Goal: Task Accomplishment & Management: Use online tool/utility

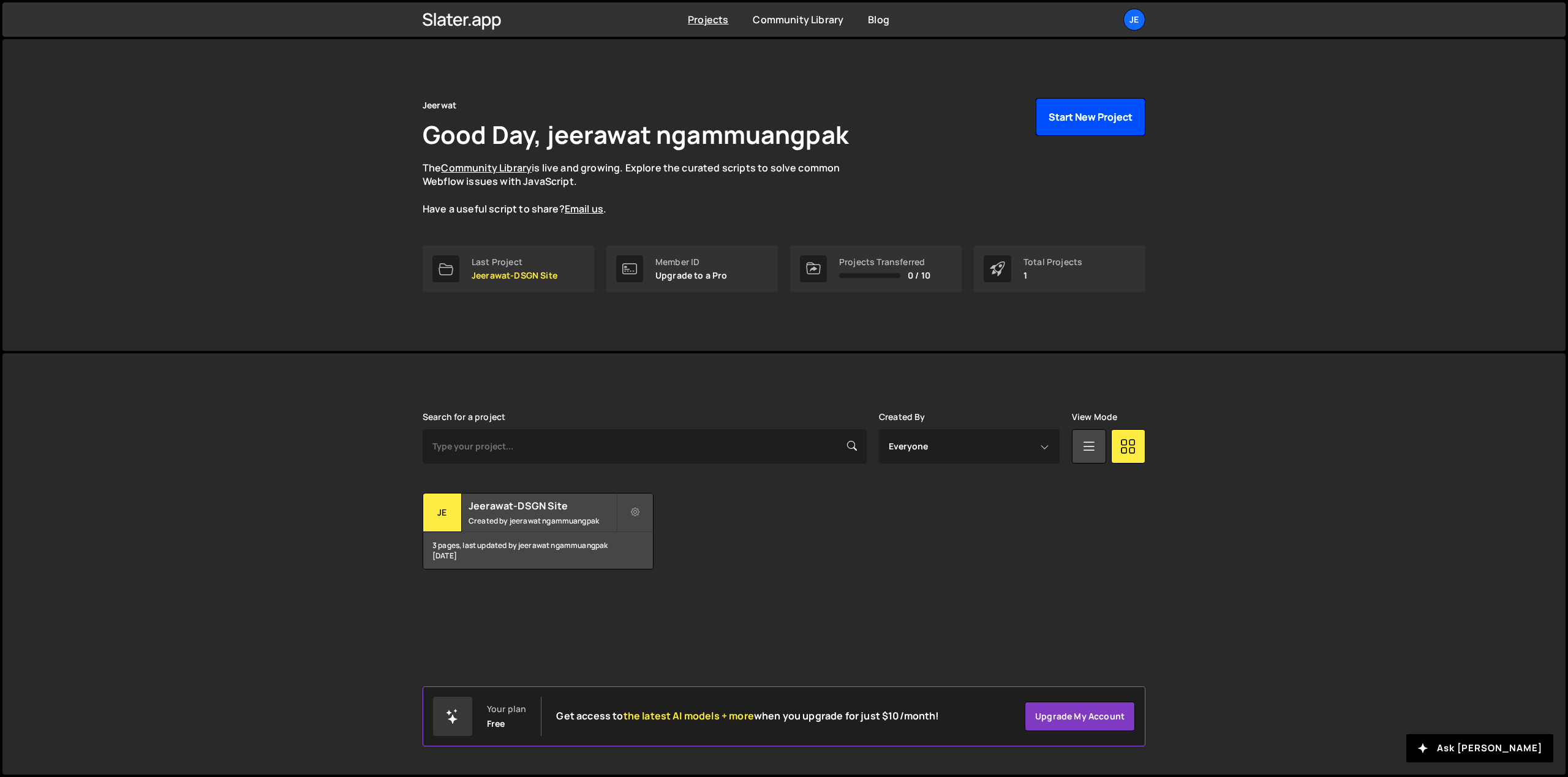
click at [1089, 126] on button "Start New Project" at bounding box center [1090, 117] width 110 height 38
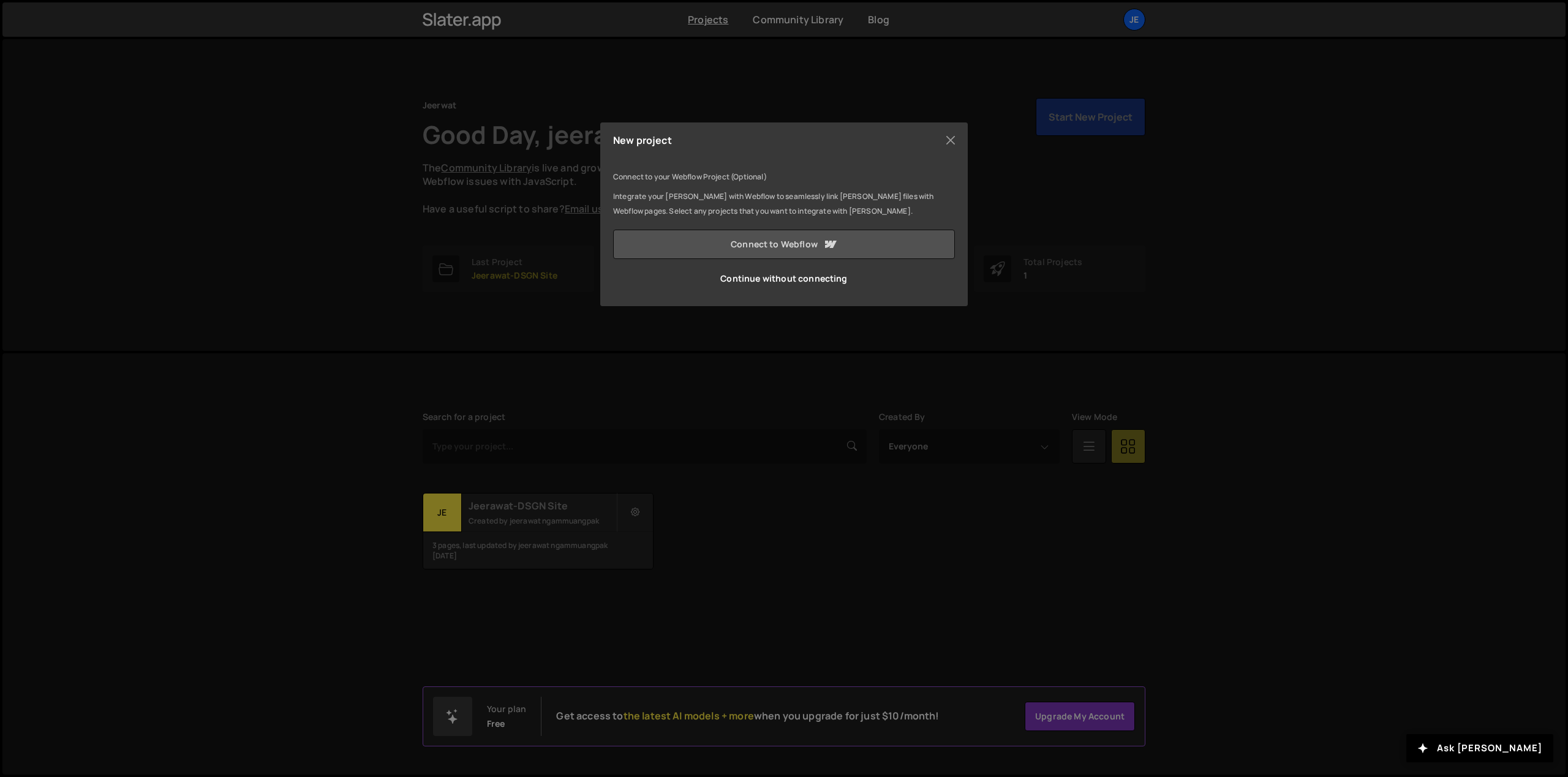
click at [826, 250] on icon at bounding box center [829, 244] width 15 height 15
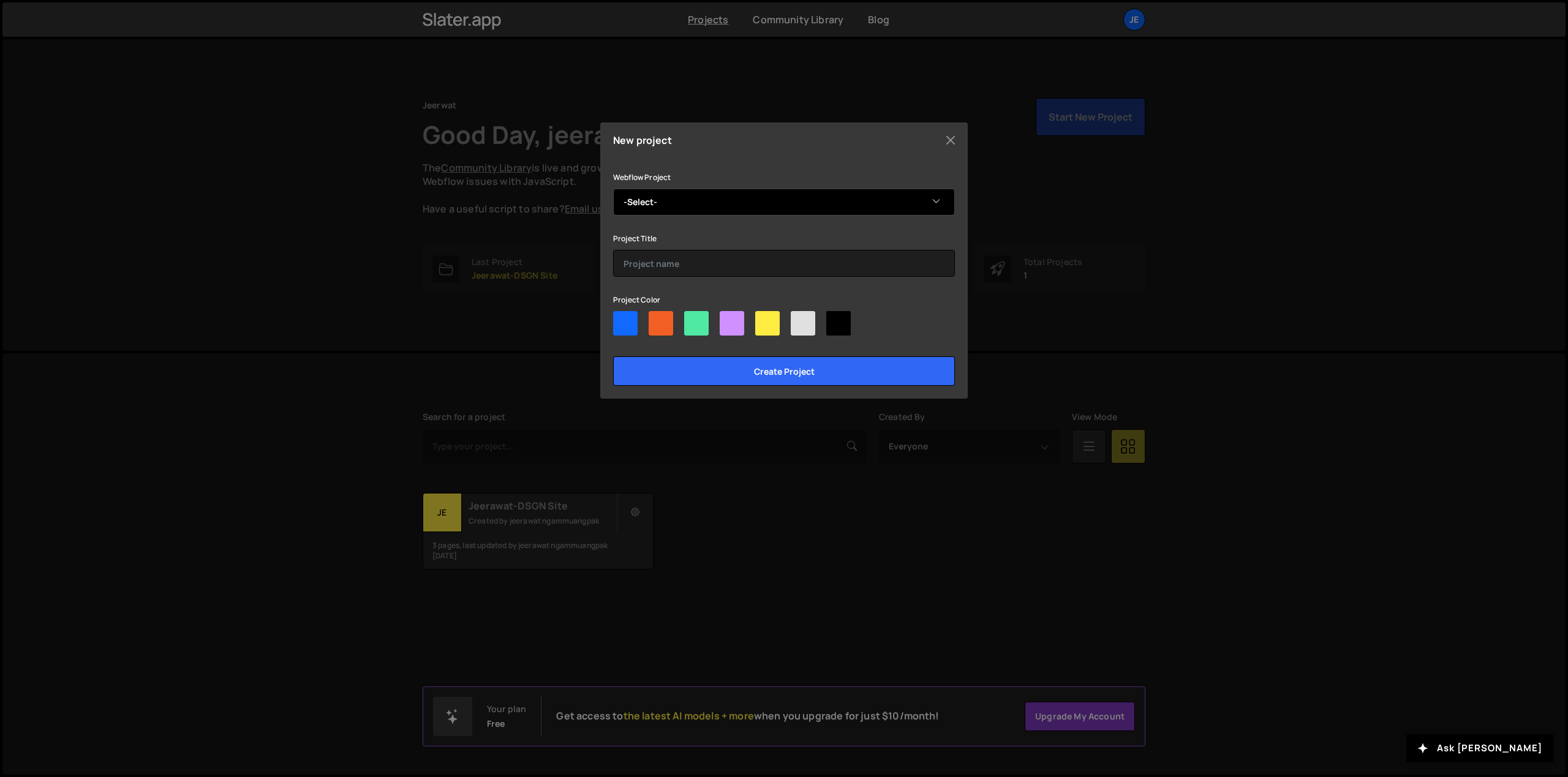
click at [727, 193] on select "-Select- [GEOGRAPHIC_DATA]" at bounding box center [784, 202] width 342 height 27
select select "68d21edc46587205de944b65"
click at [613, 189] on select "-Select- [GEOGRAPHIC_DATA]" at bounding box center [784, 202] width 342 height 27
click at [706, 265] on input "text" at bounding box center [784, 263] width 342 height 27
type input "QHAOS Studios Website"
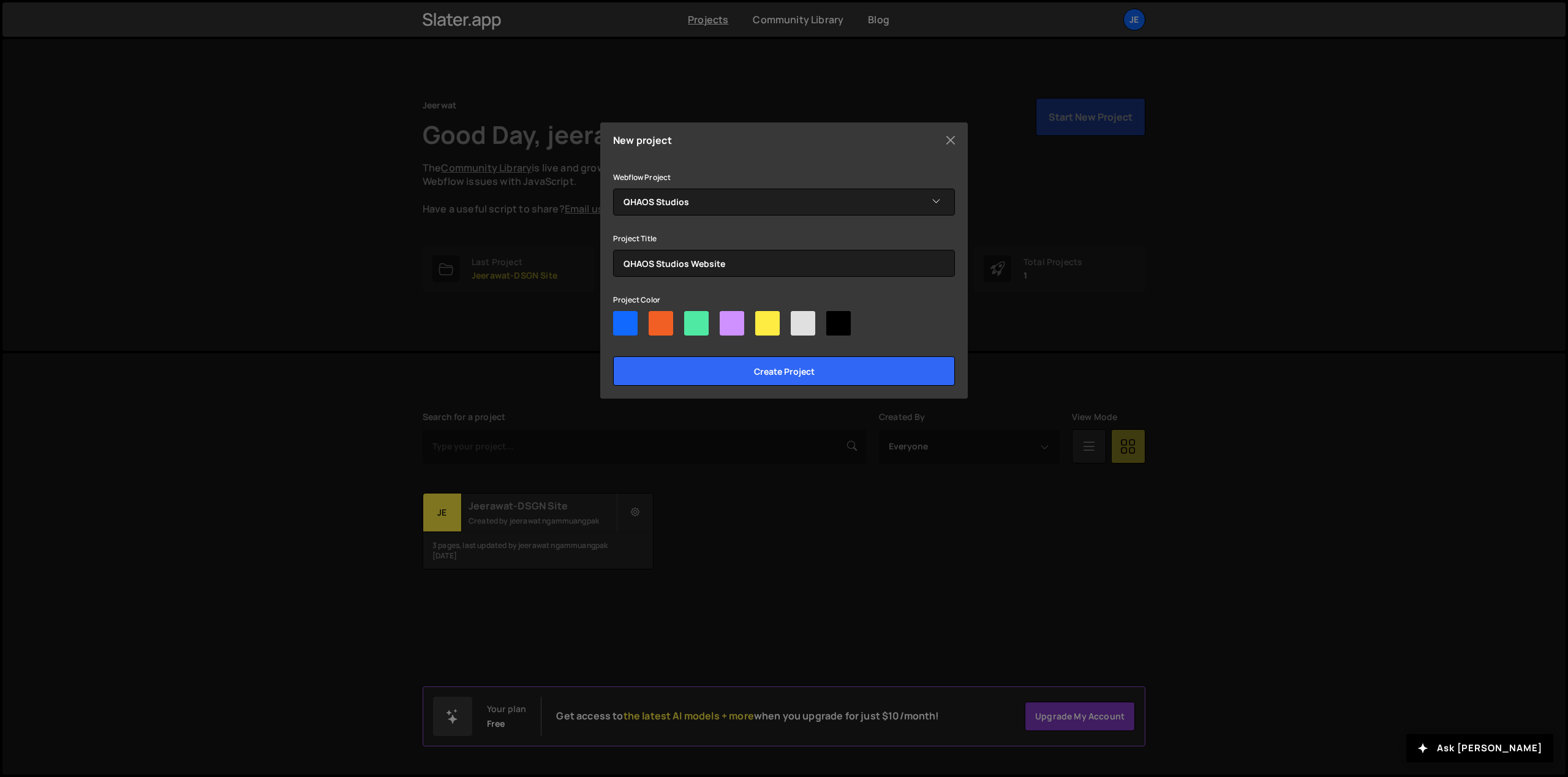
click at [834, 331] on div at bounding box center [838, 323] width 25 height 25
click at [834, 319] on input"] "radio" at bounding box center [830, 315] width 8 height 8
radio input"] "true"
click at [810, 366] on input "Create project" at bounding box center [784, 371] width 342 height 29
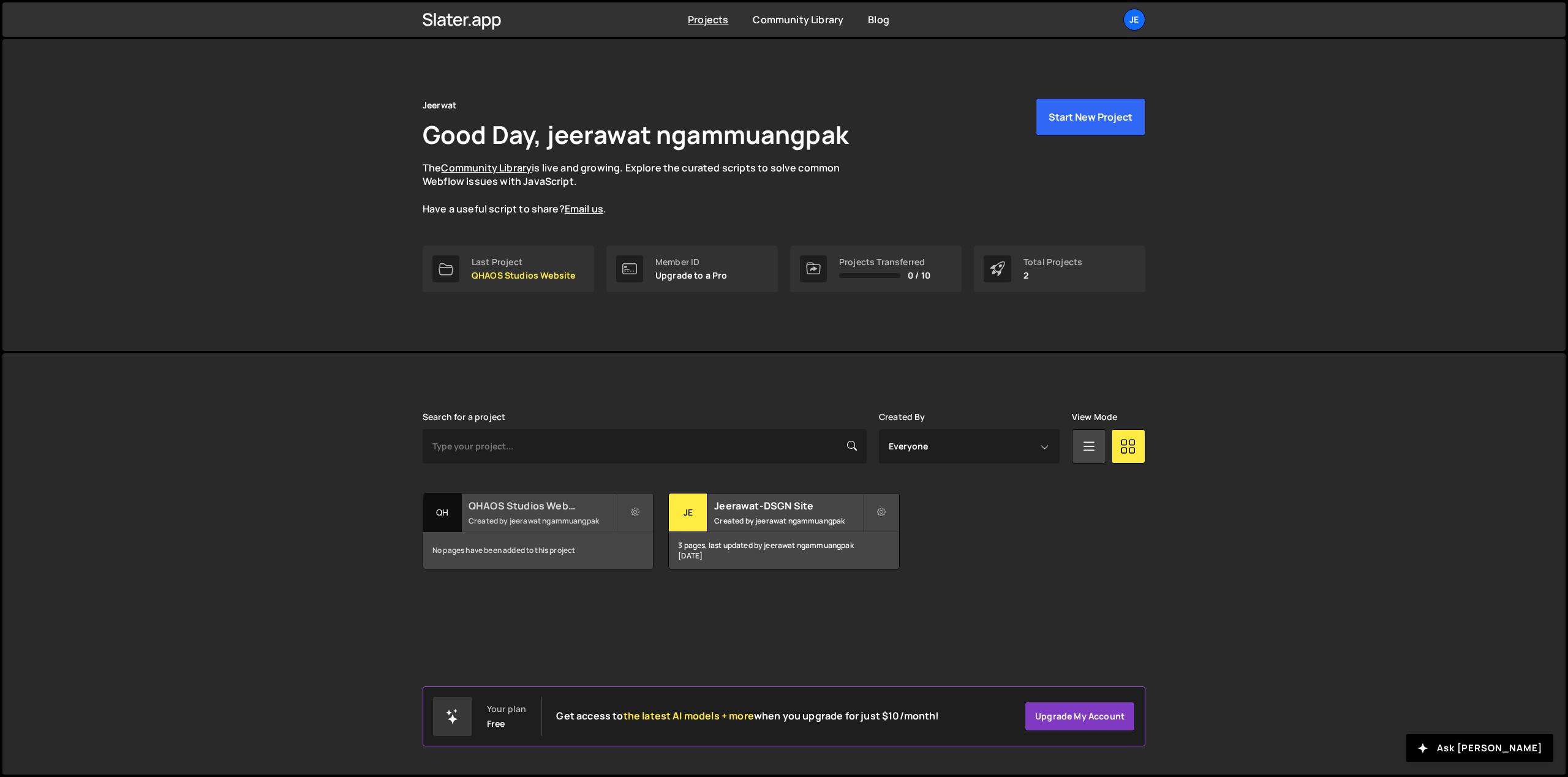
click at [494, 510] on h2 "QHAOS Studios Website" at bounding box center [542, 505] width 147 height 13
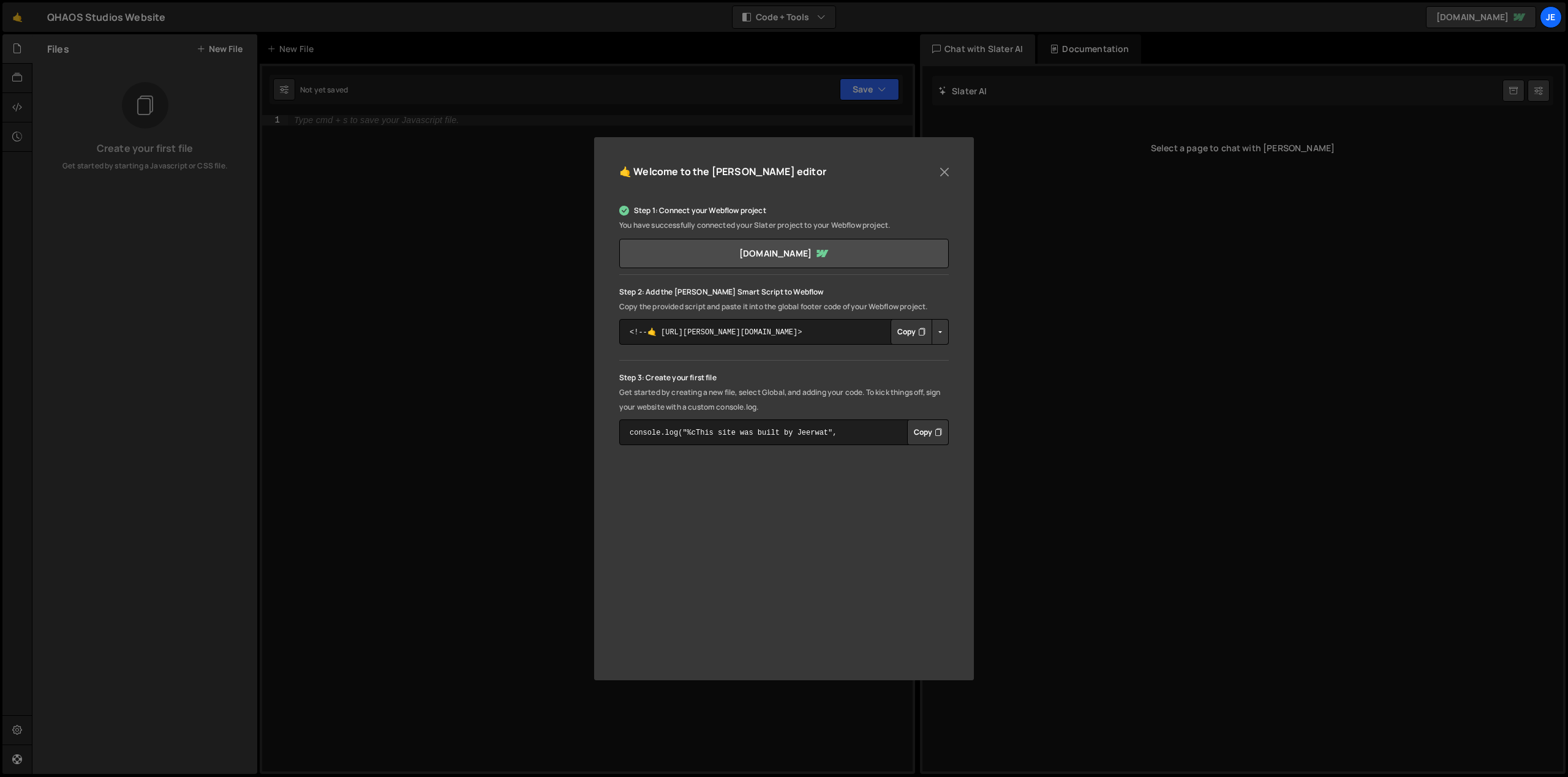
click at [944, 333] on button "Button group with nested dropdown" at bounding box center [940, 332] width 17 height 26
click at [943, 329] on button "Button group with nested dropdown" at bounding box center [940, 332] width 17 height 26
